Goal: Obtain resource: Download file/media

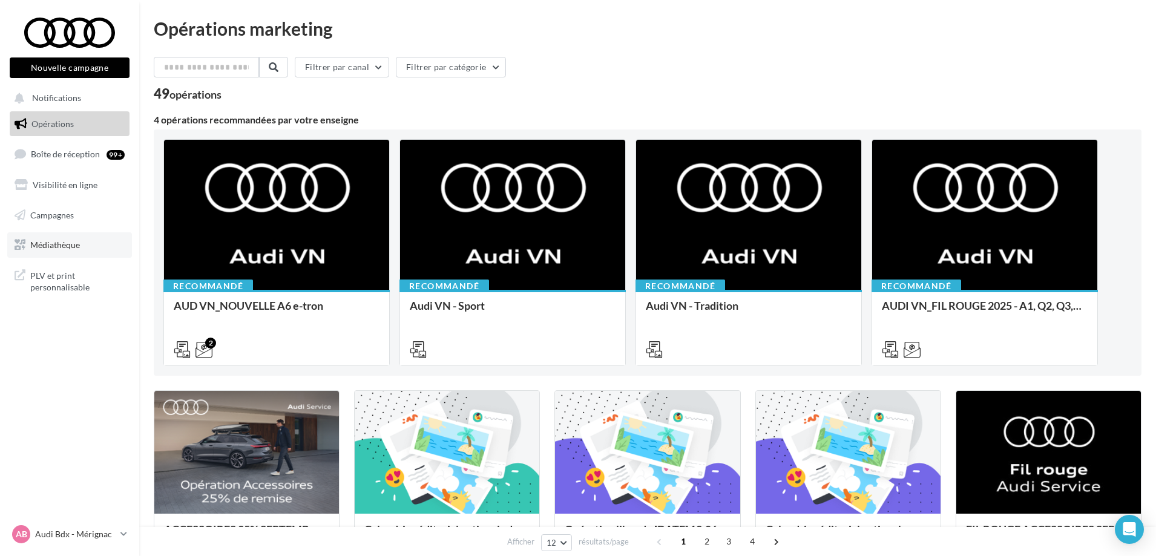
click at [56, 249] on span "Médiathèque" at bounding box center [55, 245] width 50 height 10
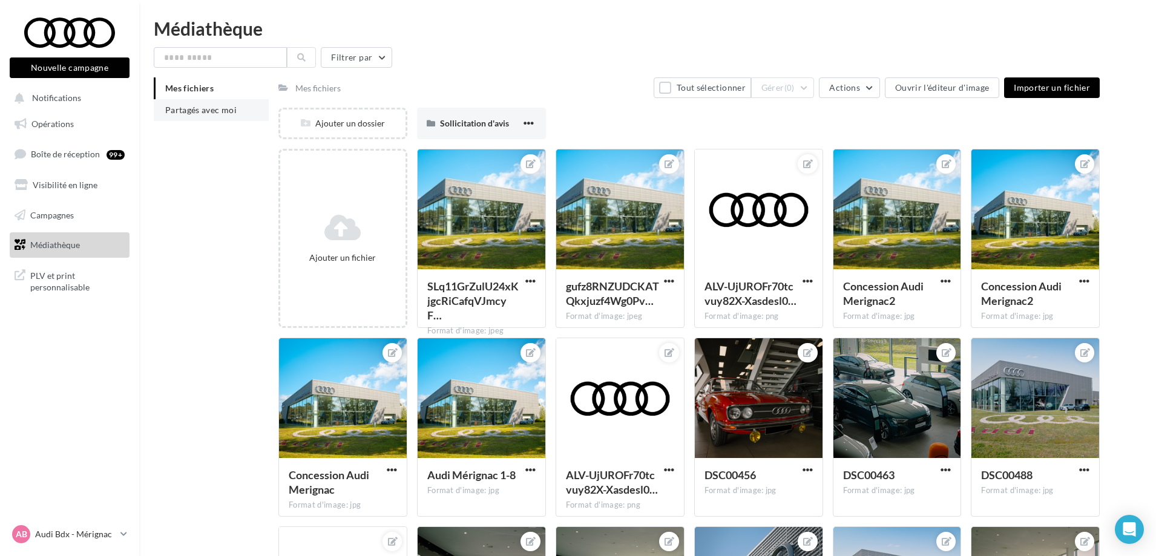
click at [202, 117] on li "Partagés avec moi" at bounding box center [211, 110] width 115 height 22
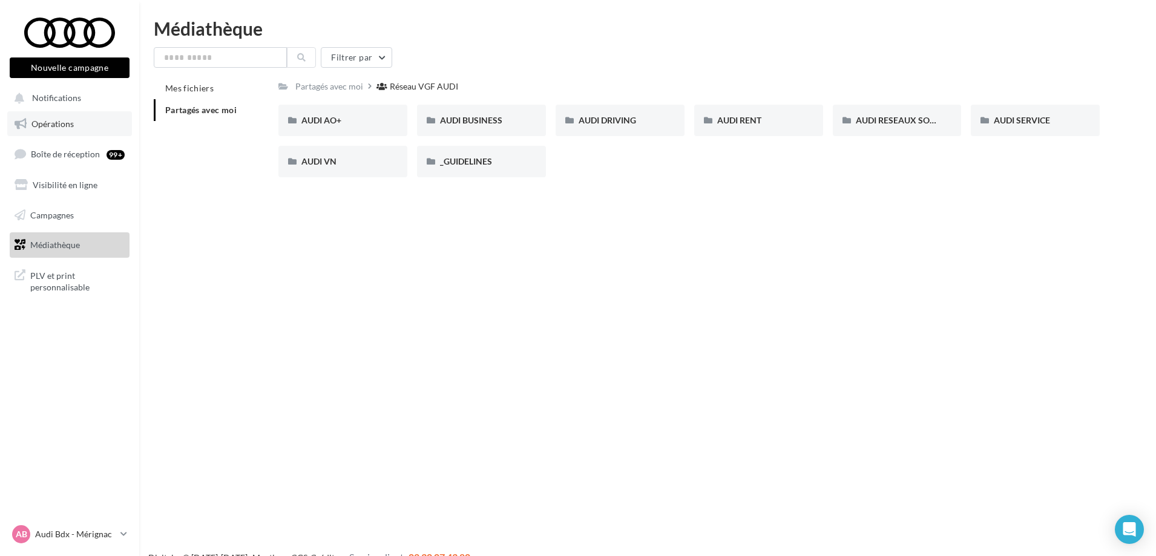
click at [60, 125] on span "Opérations" at bounding box center [52, 124] width 42 height 10
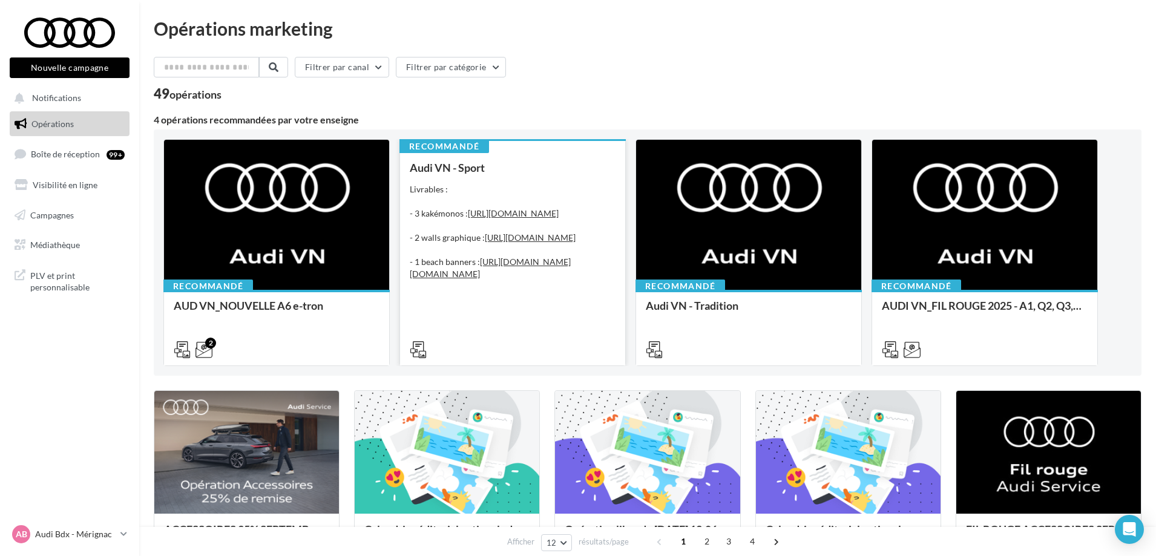
click at [494, 202] on div "Livrables : - 3 kakémonos : https://audi.get-it-solutions.com/accueil/10247-.ht…" at bounding box center [513, 237] width 206 height 109
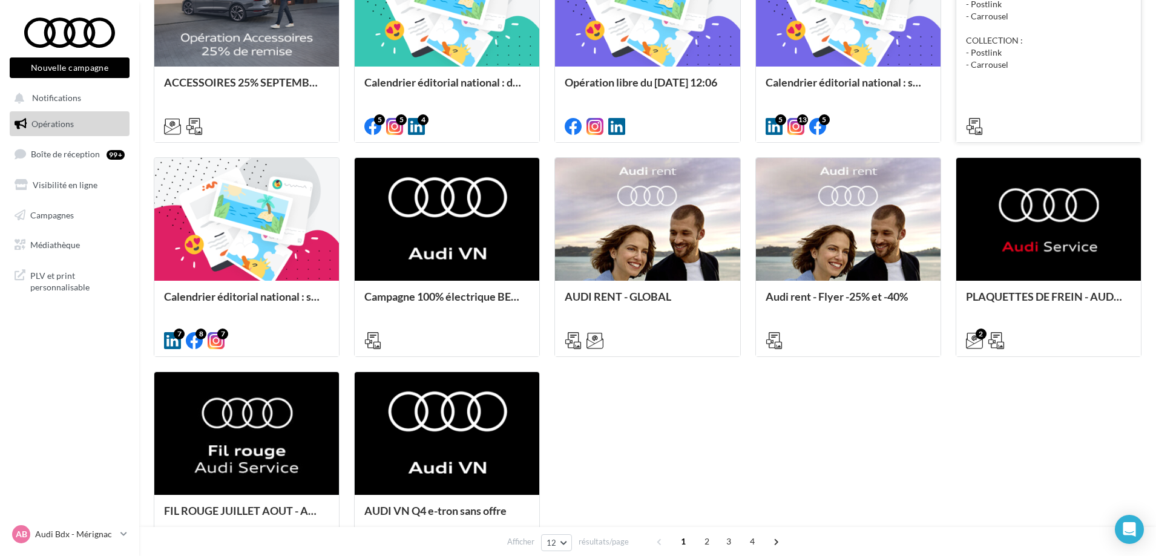
scroll to position [484, 0]
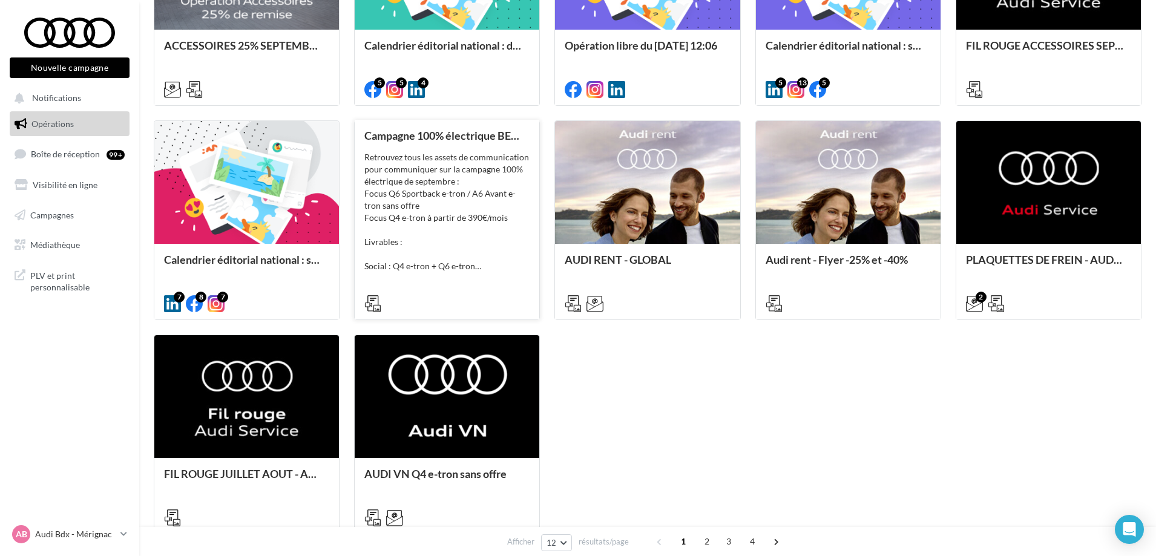
click at [438, 174] on div "Retrouvez tous les assets de communication pour communiquer sur la campagne 100…" at bounding box center [446, 211] width 165 height 121
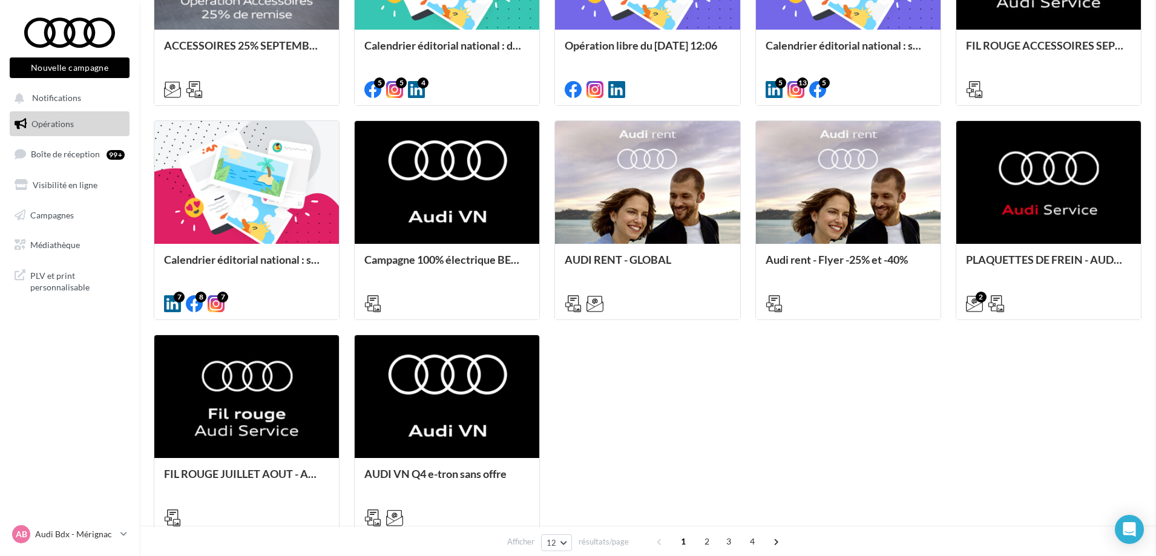
click at [29, 252] on link "Médiathèque" at bounding box center [69, 244] width 125 height 25
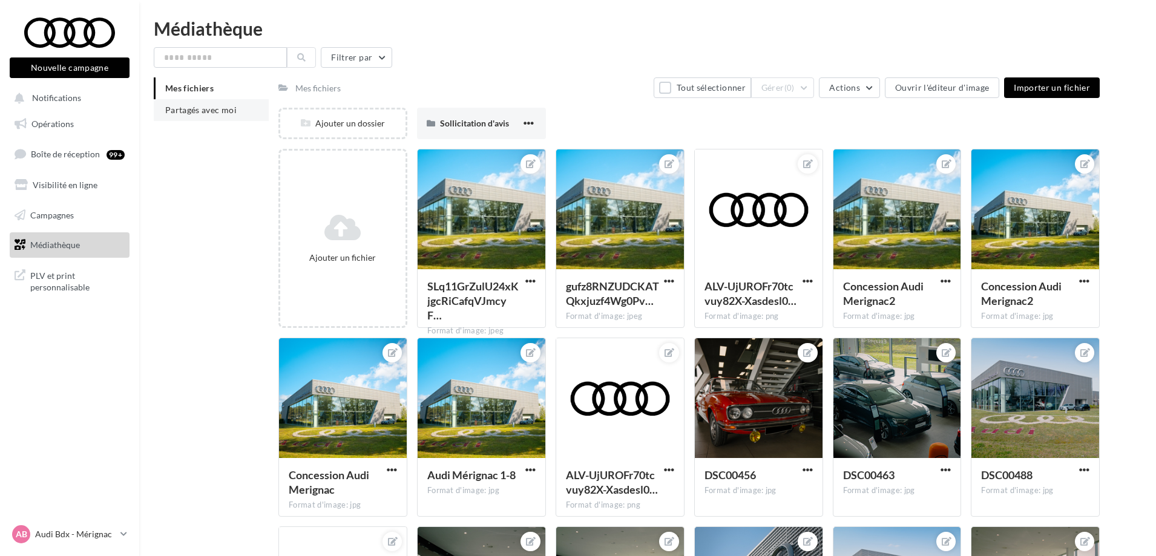
click at [203, 107] on span "Partagés avec moi" at bounding box center [200, 110] width 71 height 10
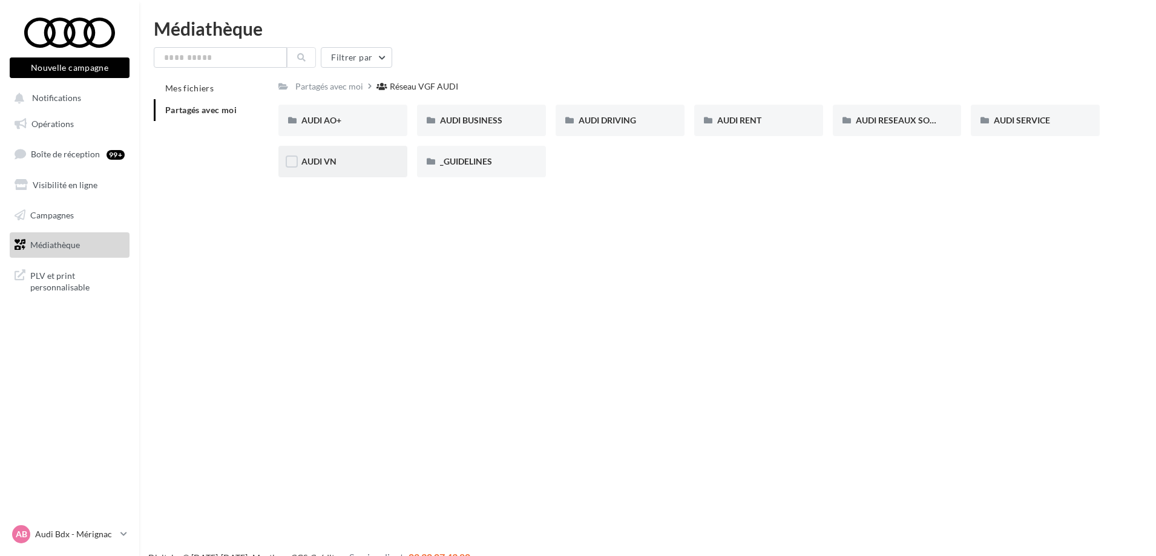
click at [351, 159] on div "AUDI VN" at bounding box center [342, 162] width 83 height 12
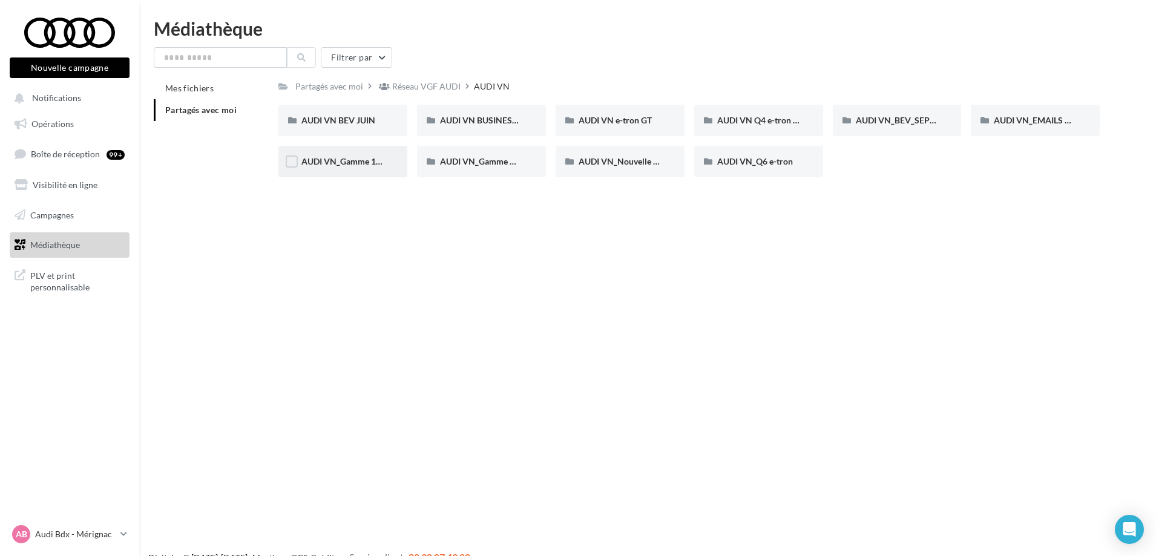
click at [287, 151] on div "AUDI VN_Gamme 100% électrique" at bounding box center [342, 161] width 129 height 31
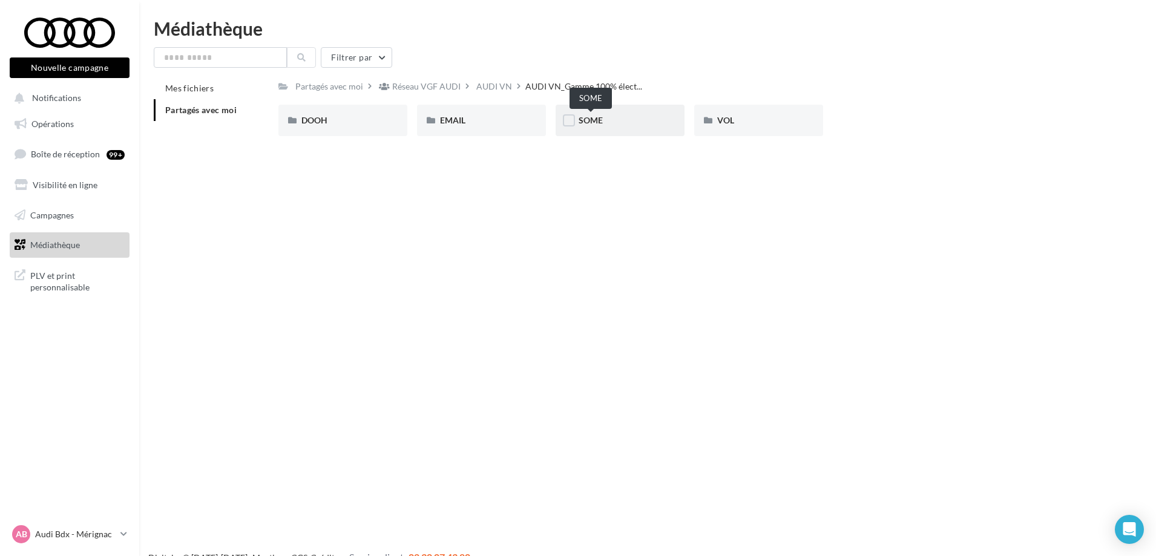
click at [628, 122] on div "SOME" at bounding box center [620, 120] width 83 height 12
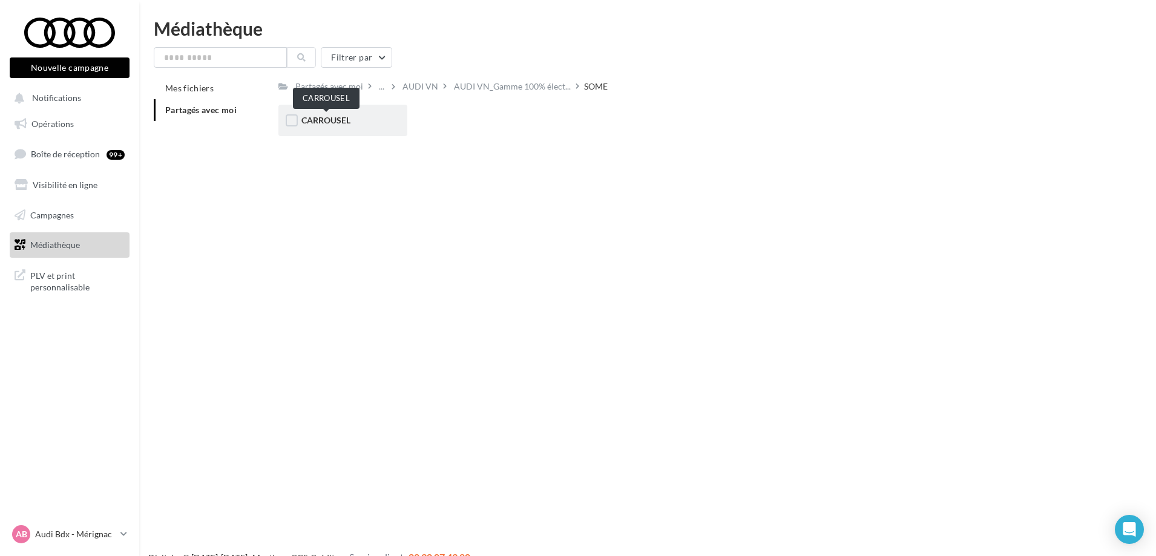
click at [339, 122] on span "CARROUSEL" at bounding box center [325, 120] width 49 height 10
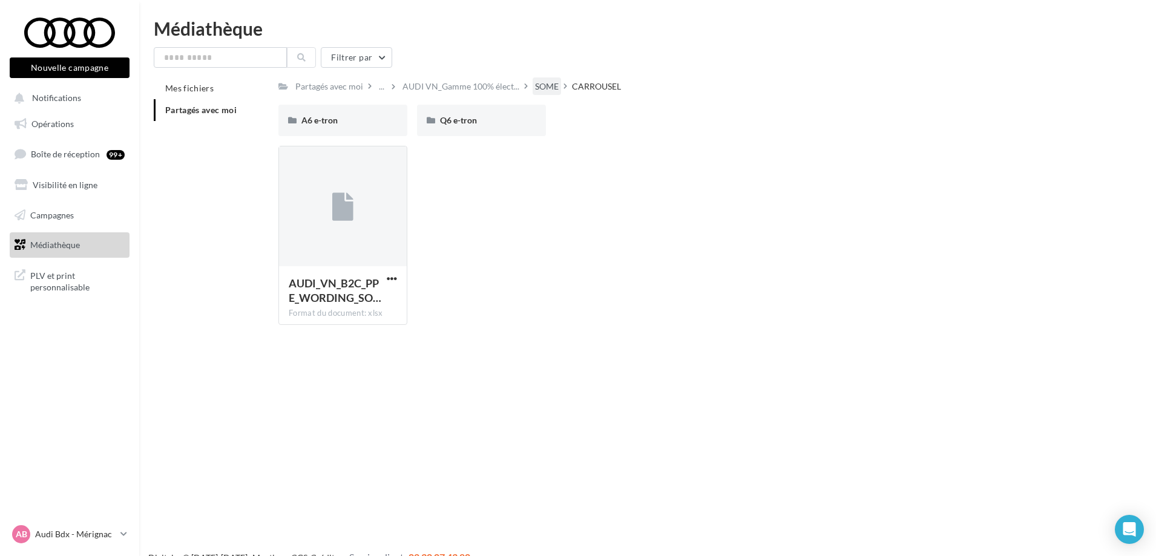
click at [542, 84] on div "SOME" at bounding box center [547, 86] width 24 height 12
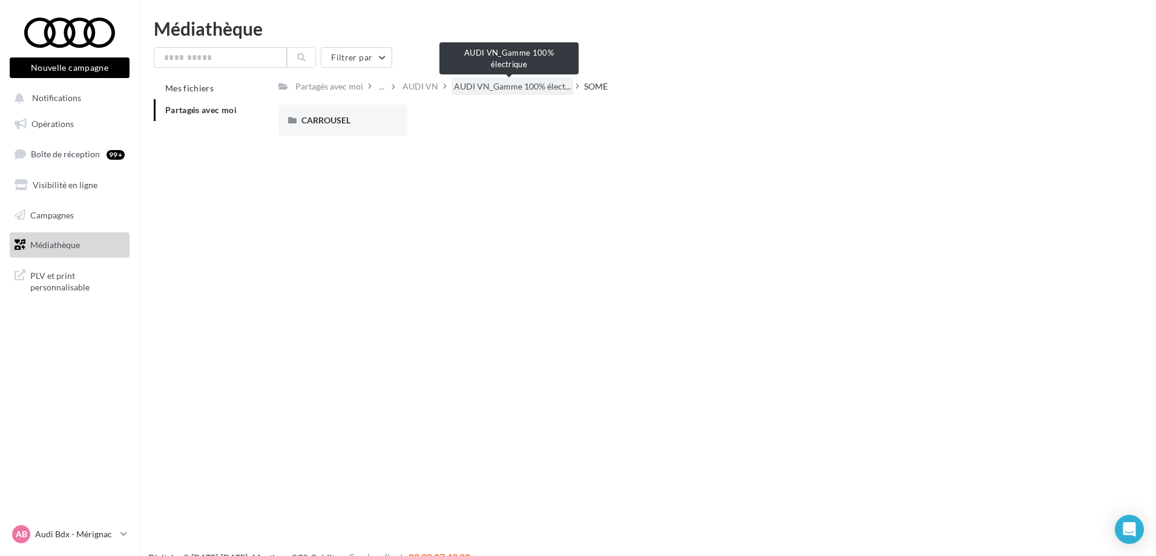
click at [509, 85] on span "AUDI VN_Gamme 100% élect..." at bounding box center [512, 86] width 117 height 12
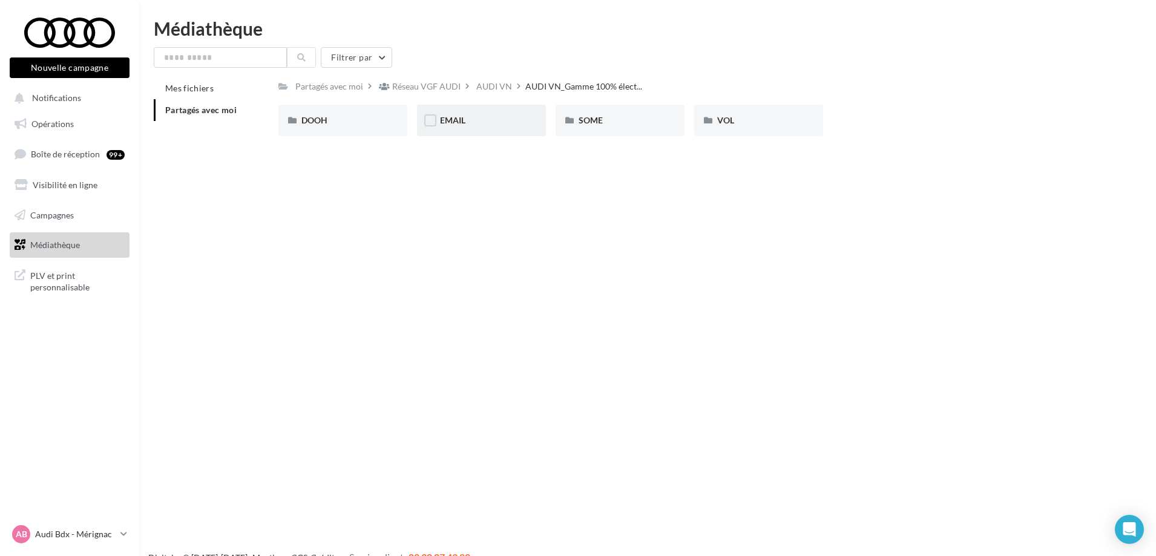
click at [464, 122] on span "EMAIL" at bounding box center [452, 120] width 25 height 10
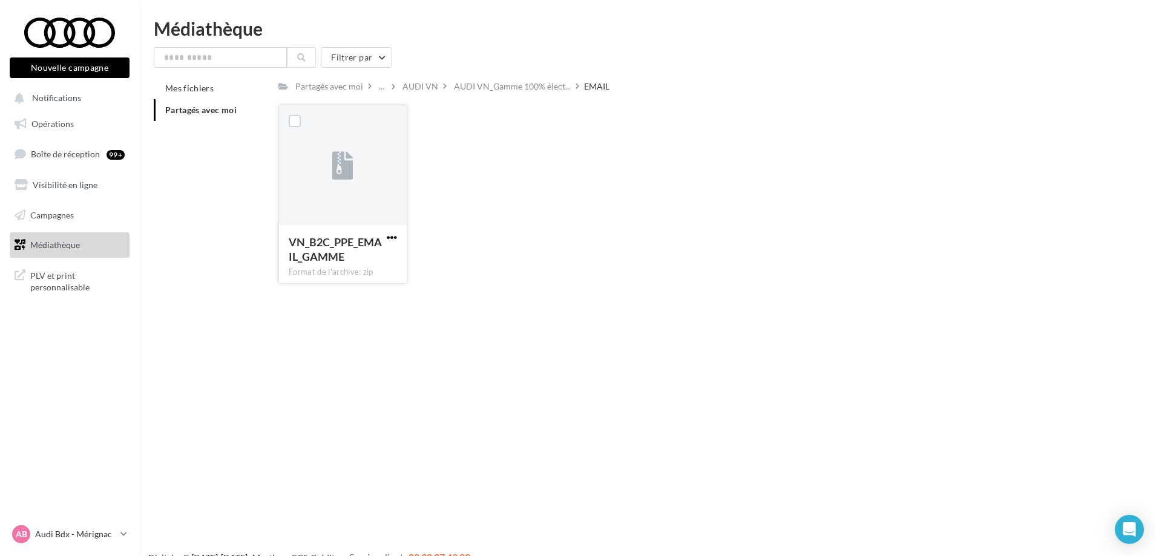
click at [392, 235] on span "button" at bounding box center [392, 237] width 10 height 10
click at [366, 266] on button "Télécharger" at bounding box center [338, 261] width 121 height 31
click at [70, 144] on link "Boîte de réception 99+" at bounding box center [69, 154] width 125 height 26
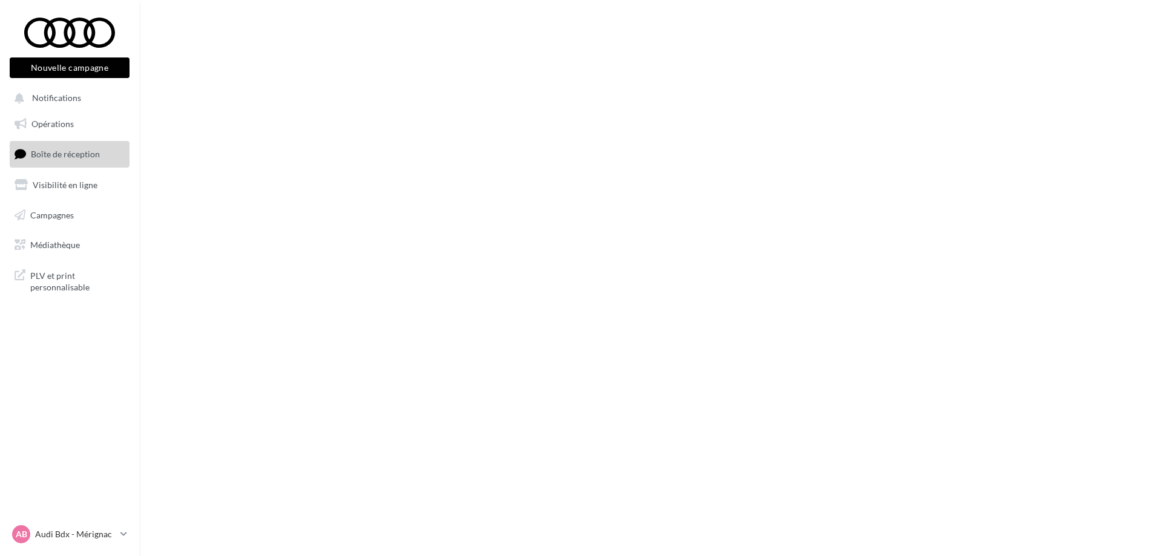
click at [68, 119] on span "Opérations" at bounding box center [52, 124] width 42 height 10
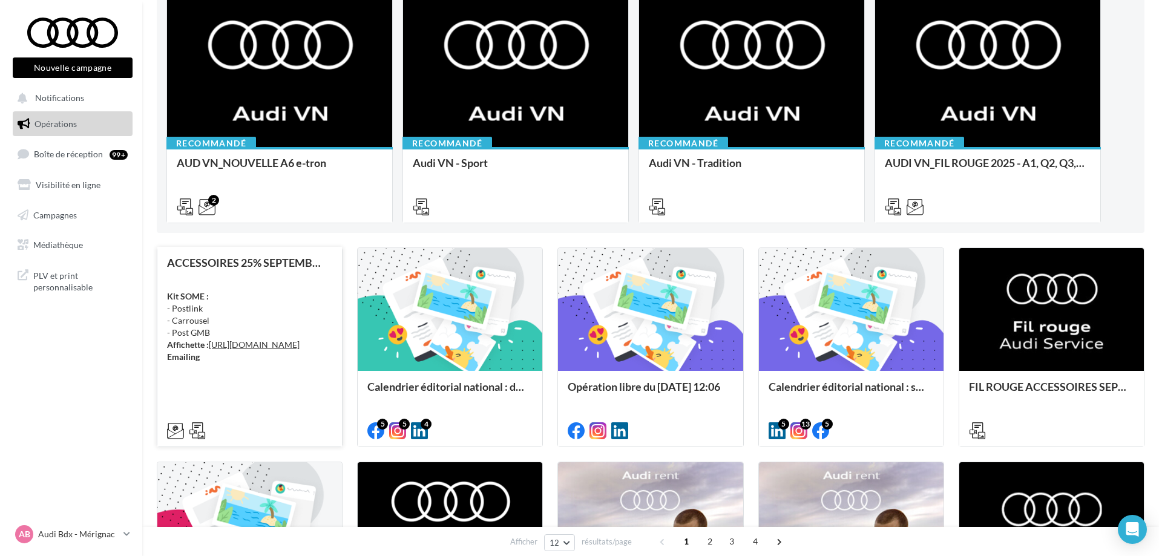
scroll to position [139, 0]
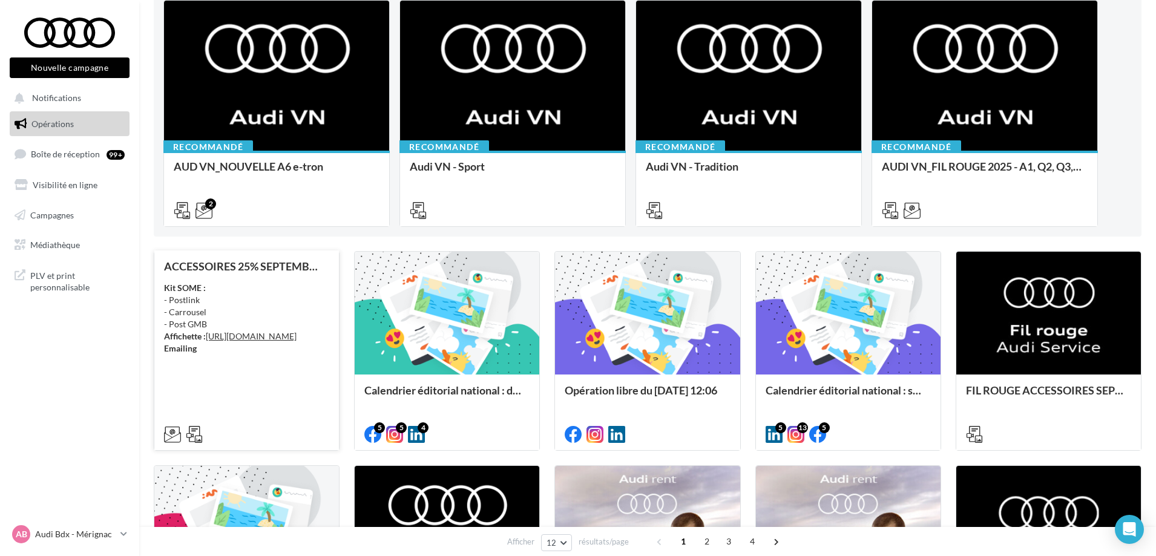
click at [266, 284] on div "Kit SOME : - Postlink - Carrousel - Post GMB Affichette : [URL][DOMAIN_NAME] Em…" at bounding box center [246, 318] width 165 height 73
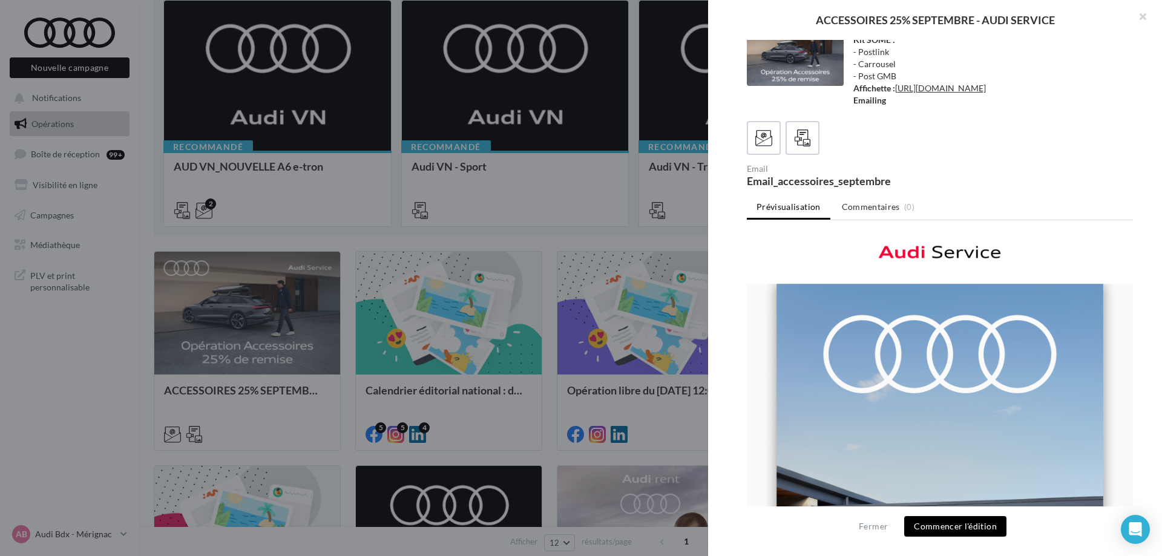
scroll to position [0, 0]
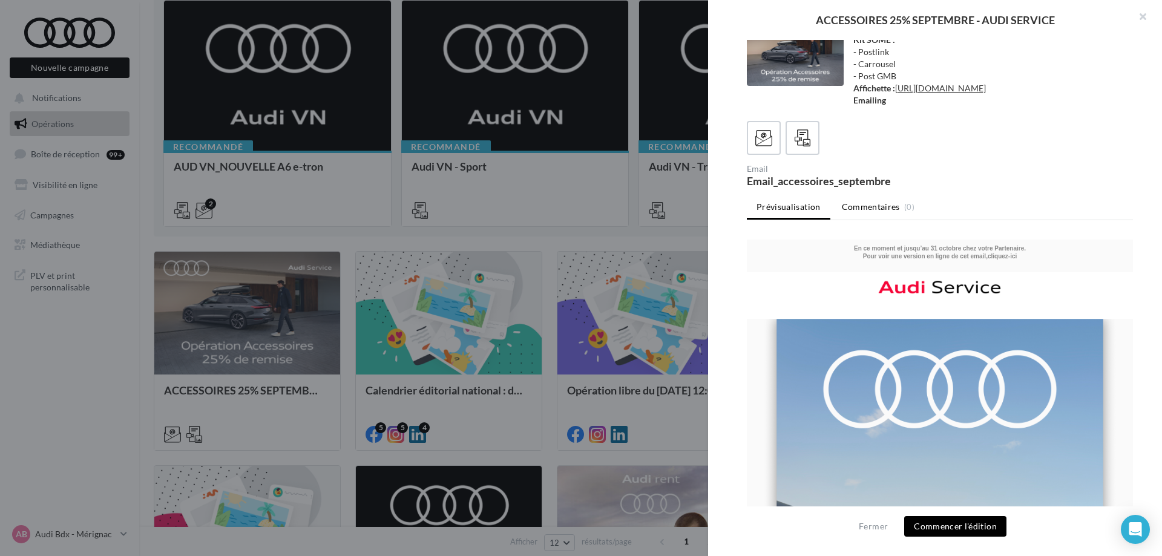
click at [864, 207] on span "Commentaires" at bounding box center [871, 207] width 58 height 12
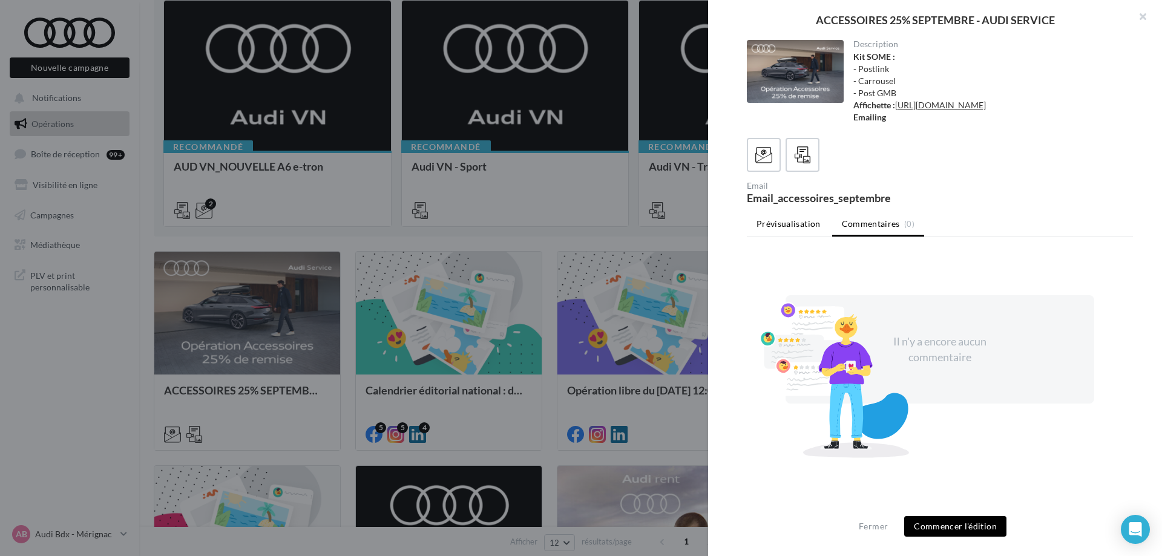
click at [791, 235] on li "Prévisualisation" at bounding box center [789, 224] width 84 height 22
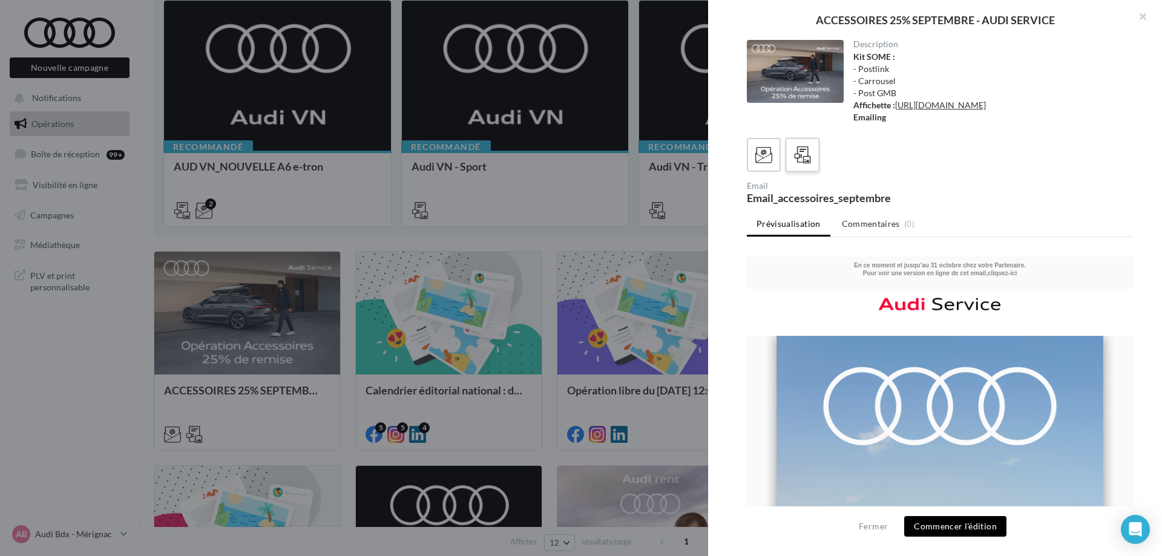
click at [801, 164] on icon at bounding box center [803, 155] width 18 height 18
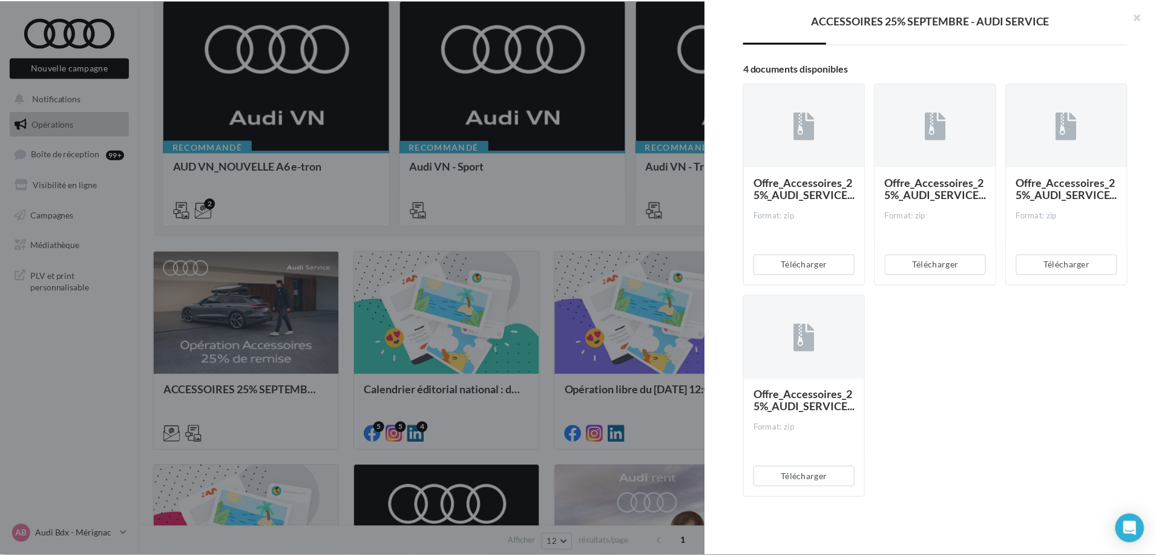
scroll to position [217, 0]
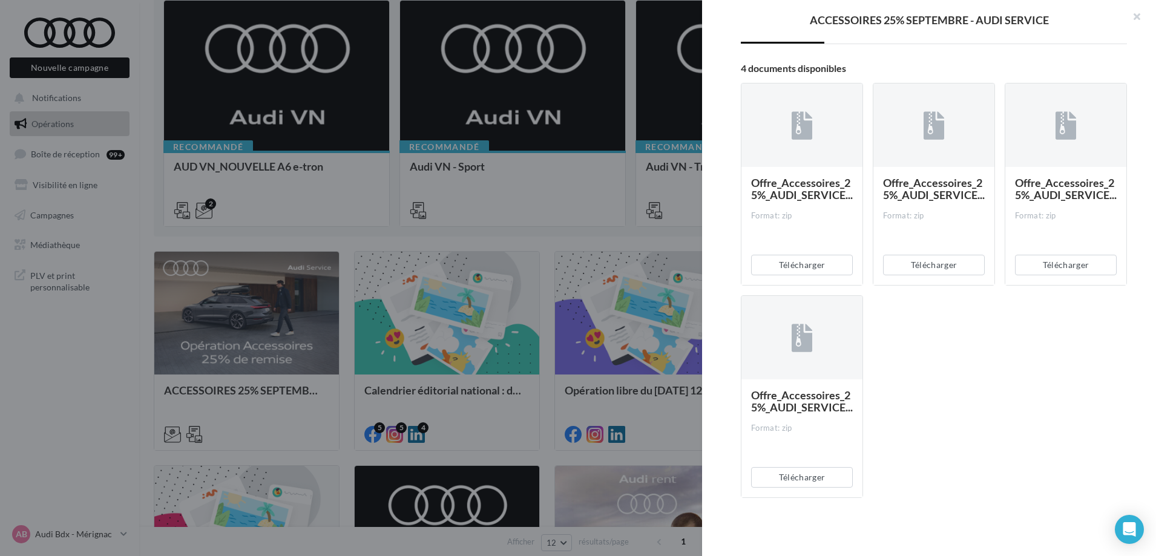
click at [521, 205] on div at bounding box center [578, 278] width 1156 height 556
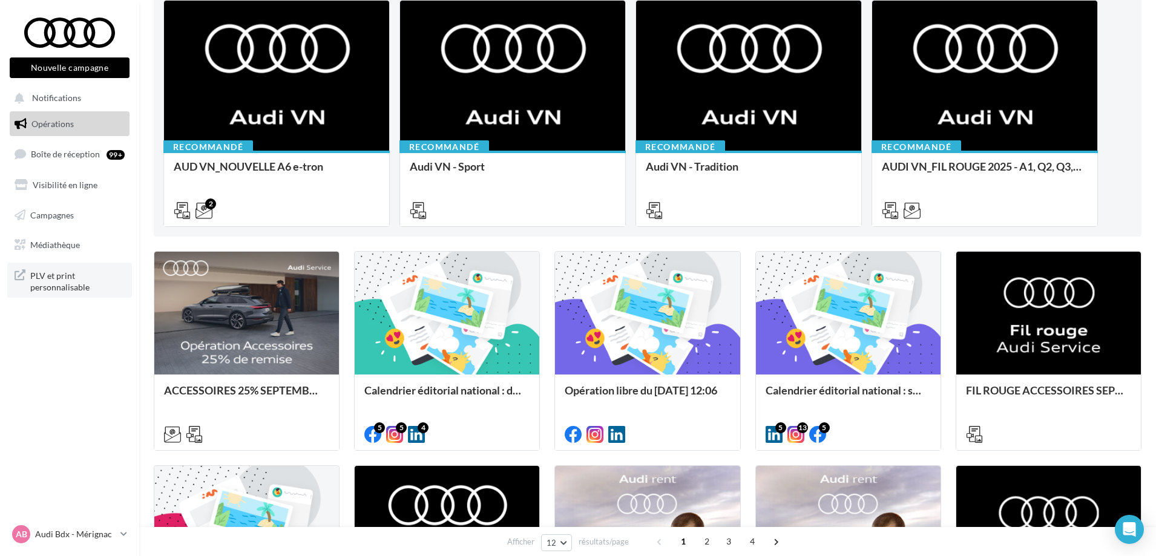
click at [84, 280] on span "PLV et print personnalisable" at bounding box center [77, 280] width 94 height 26
